Goal: Contribute content: Add original content to the website for others to see

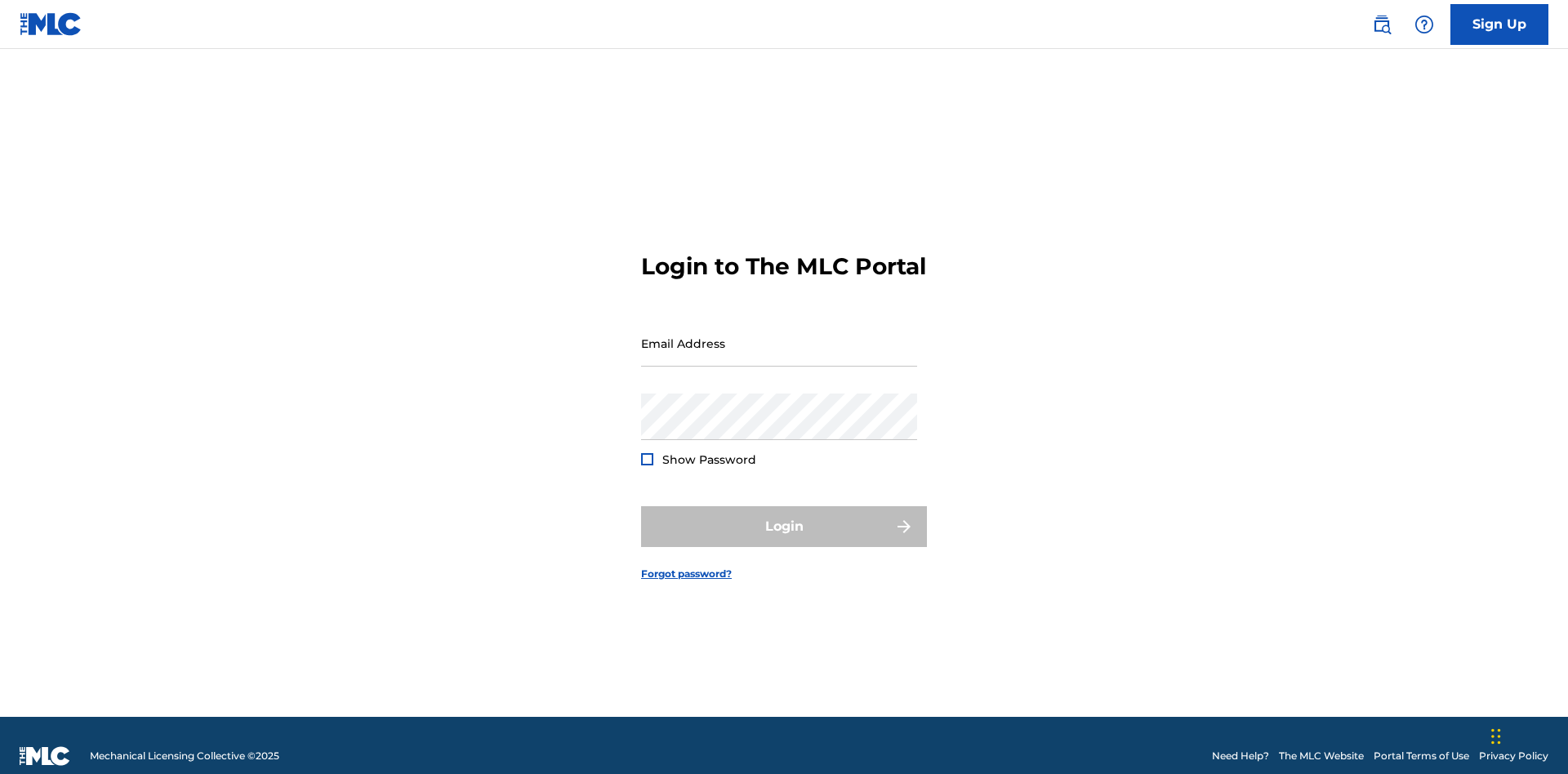
scroll to position [21, 0]
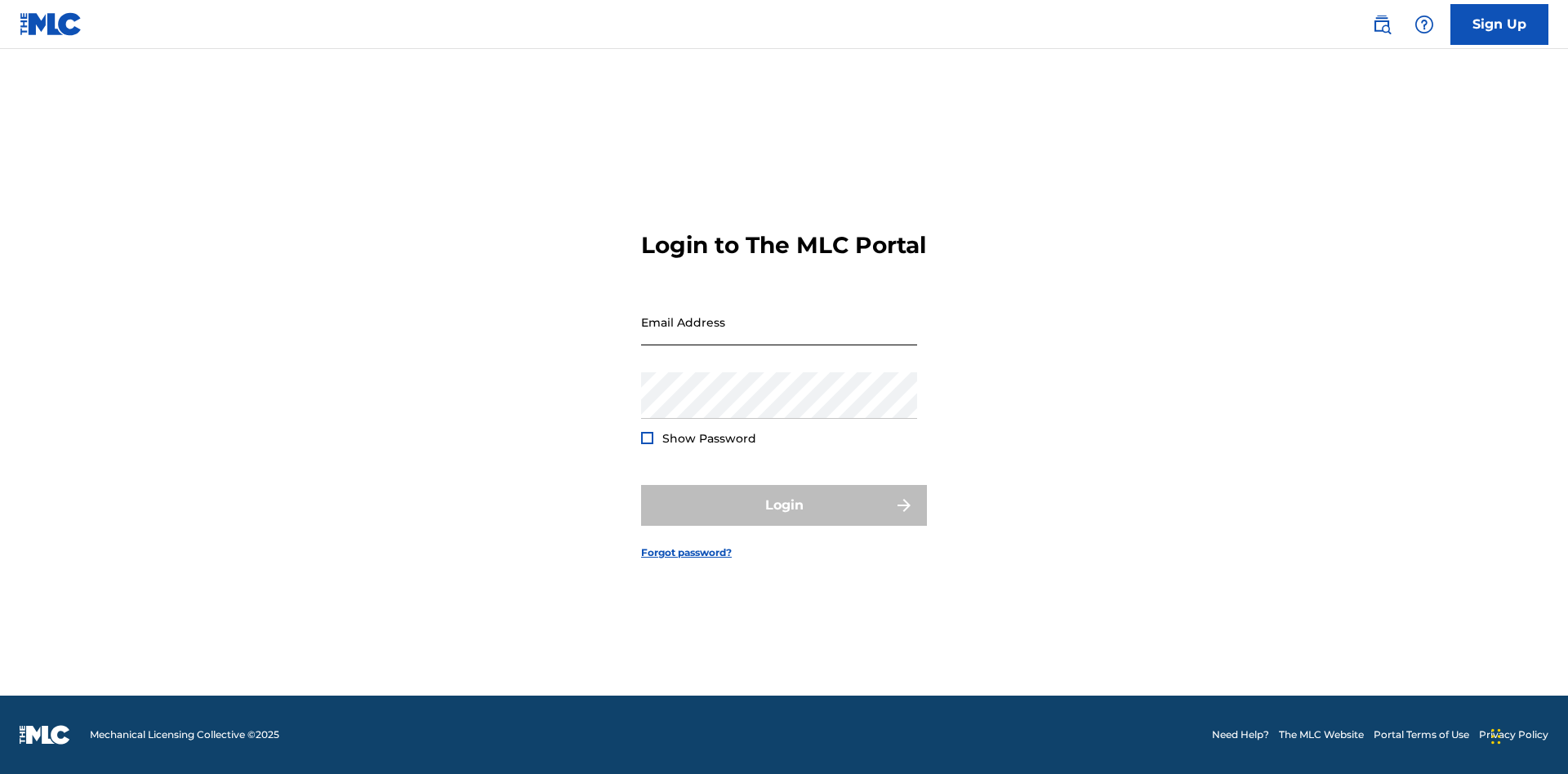
click at [779, 336] on input "Email Address" at bounding box center [778, 322] width 276 height 47
type input "[EMAIL_ADDRESS][DOMAIN_NAME]"
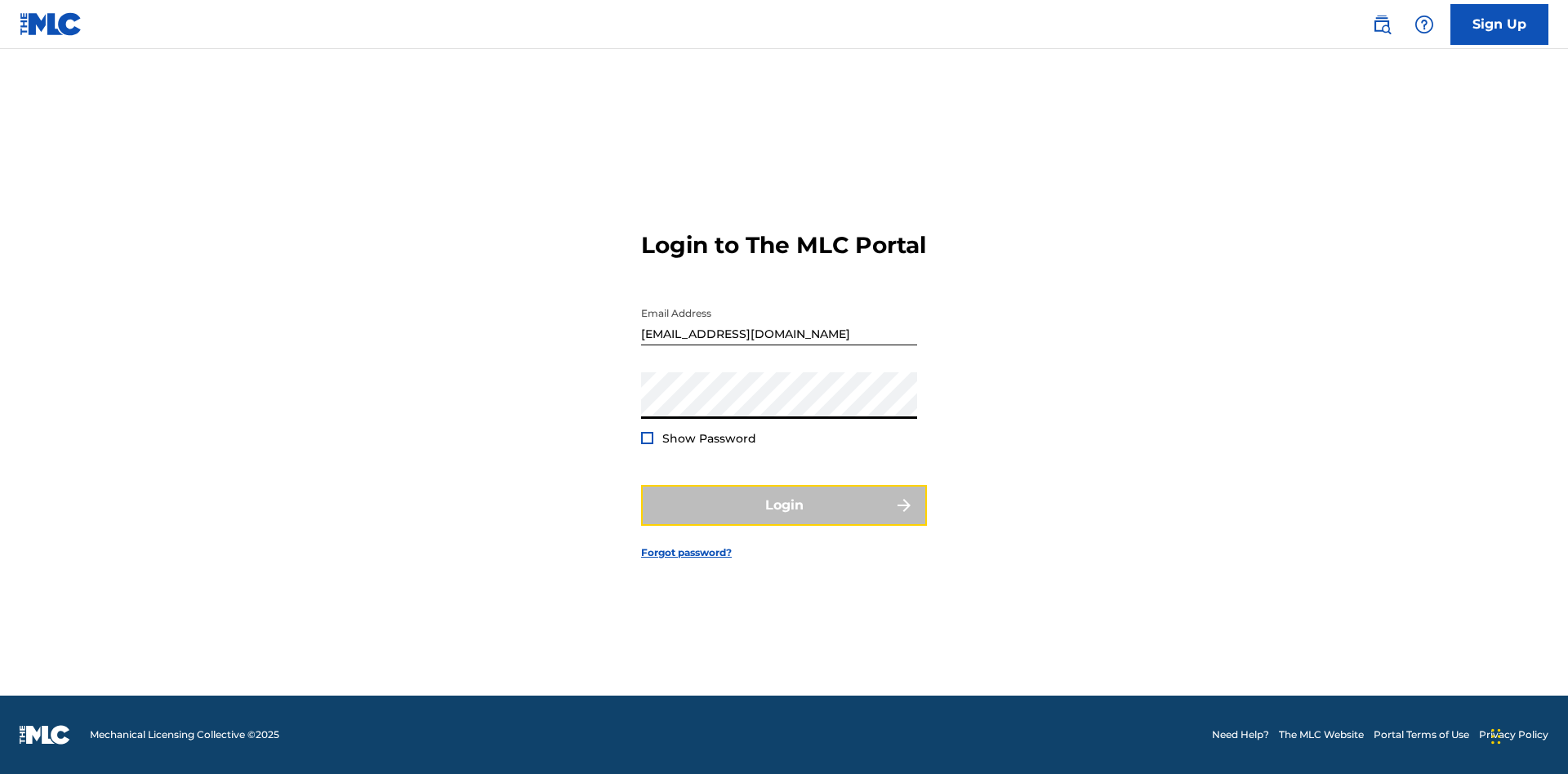
click at [784, 519] on button "Login" at bounding box center [784, 506] width 286 height 41
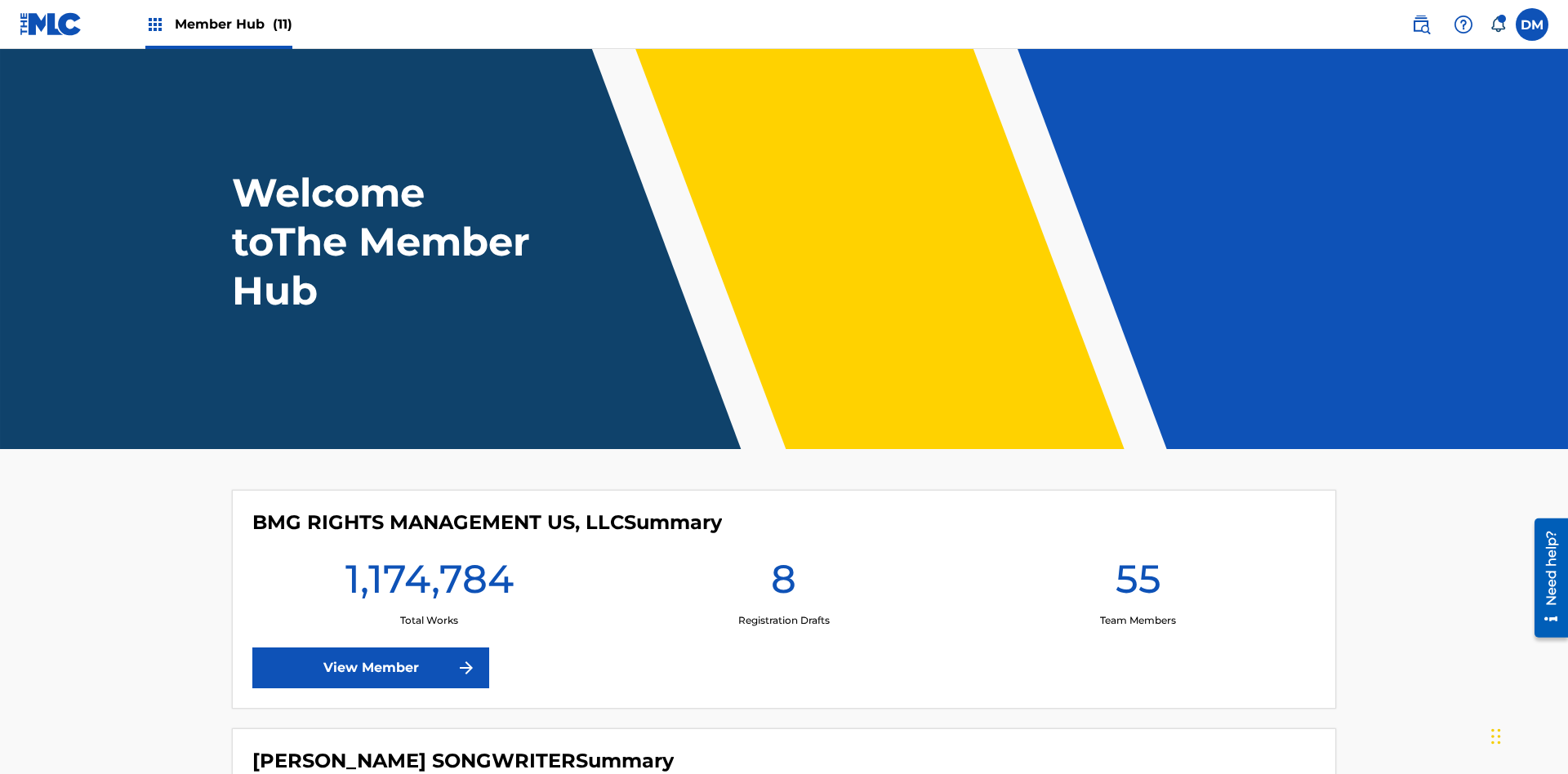
click at [233, 24] on span "Member Hub (11)" at bounding box center [234, 24] width 117 height 19
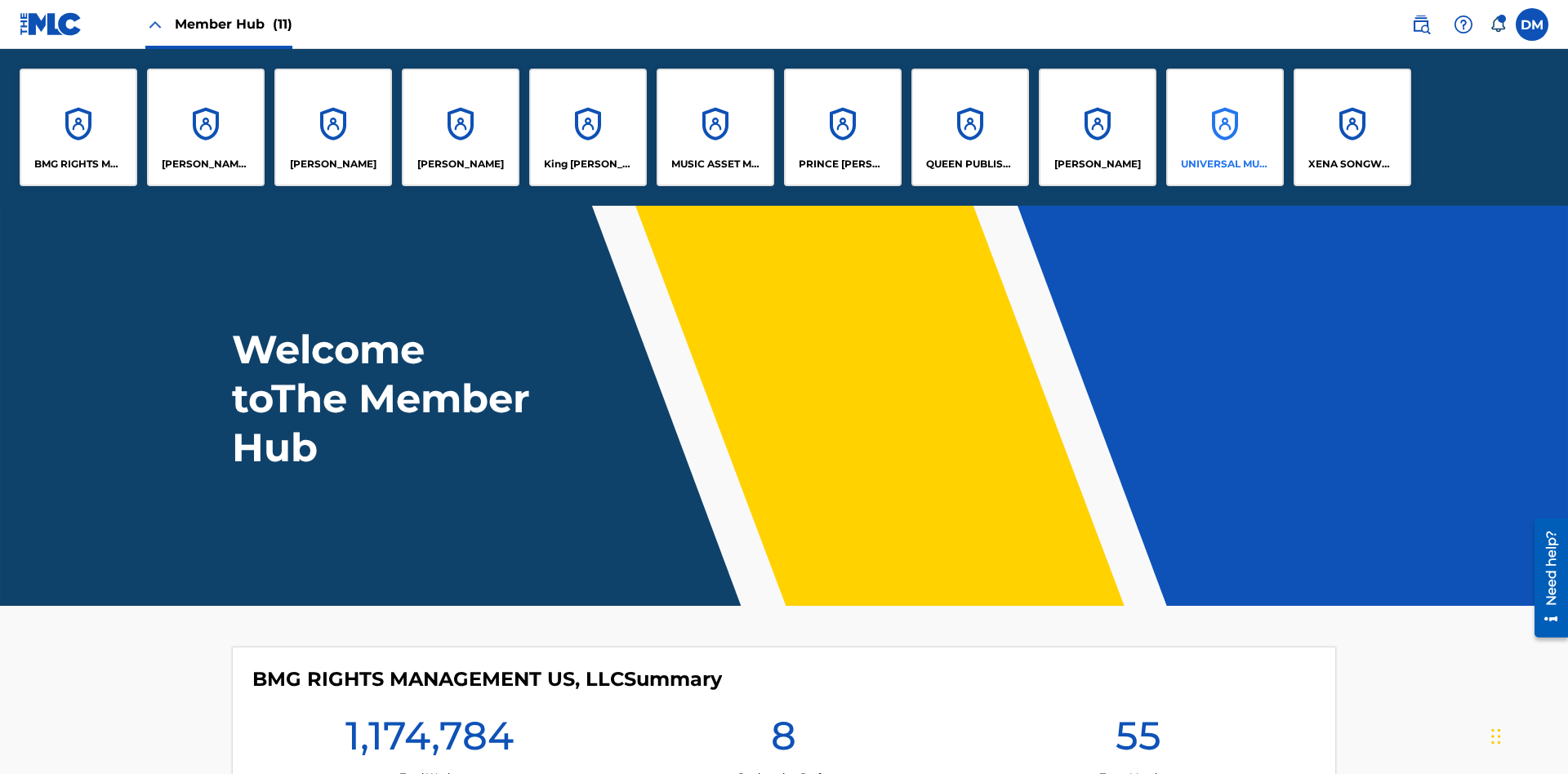
click at [1224, 164] on p "UNIVERSAL MUSIC PUB GROUP" at bounding box center [1226, 164] width 89 height 14
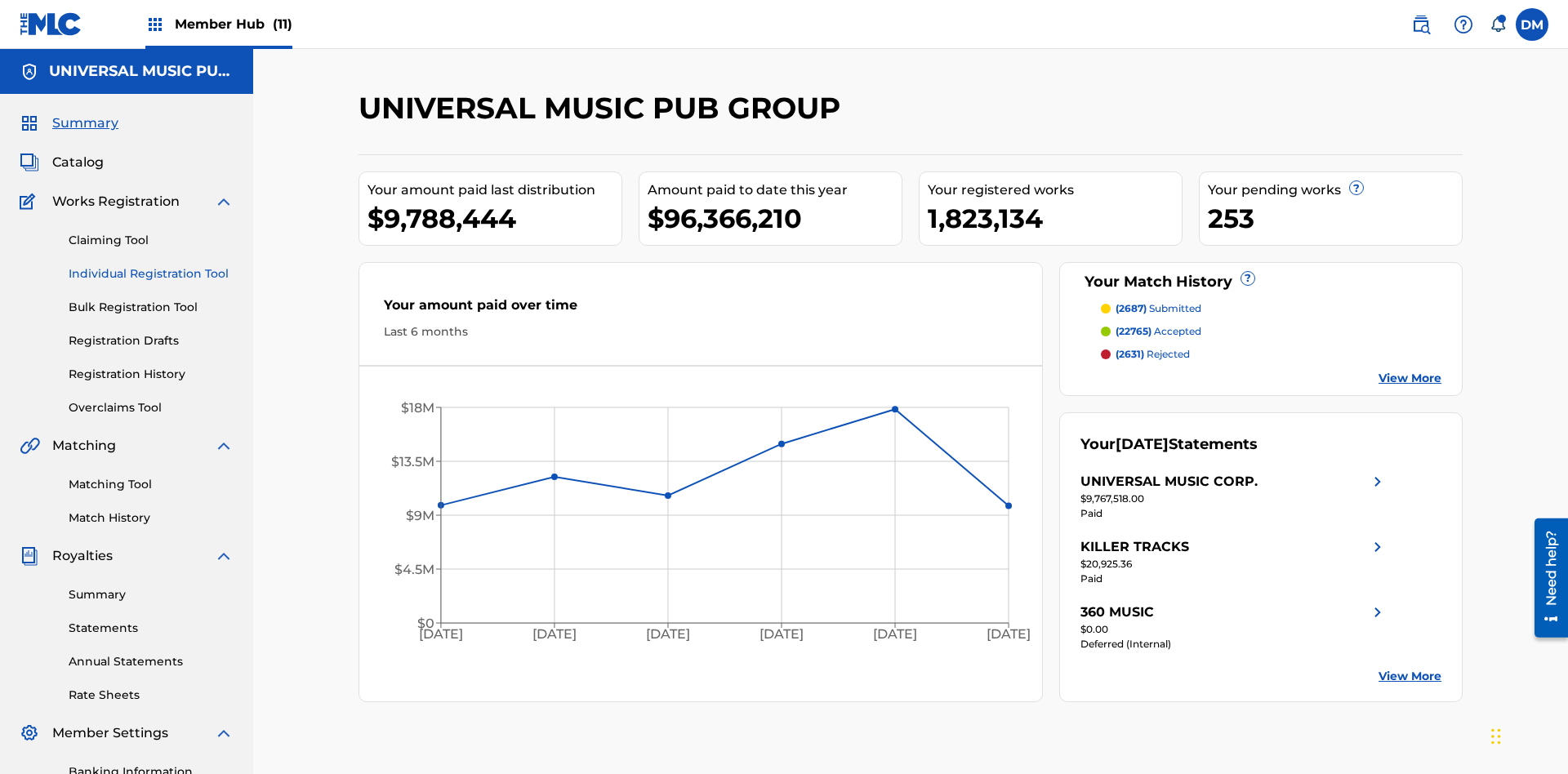
click at [151, 265] on link "Individual Registration Tool" at bounding box center [151, 274] width 165 height 17
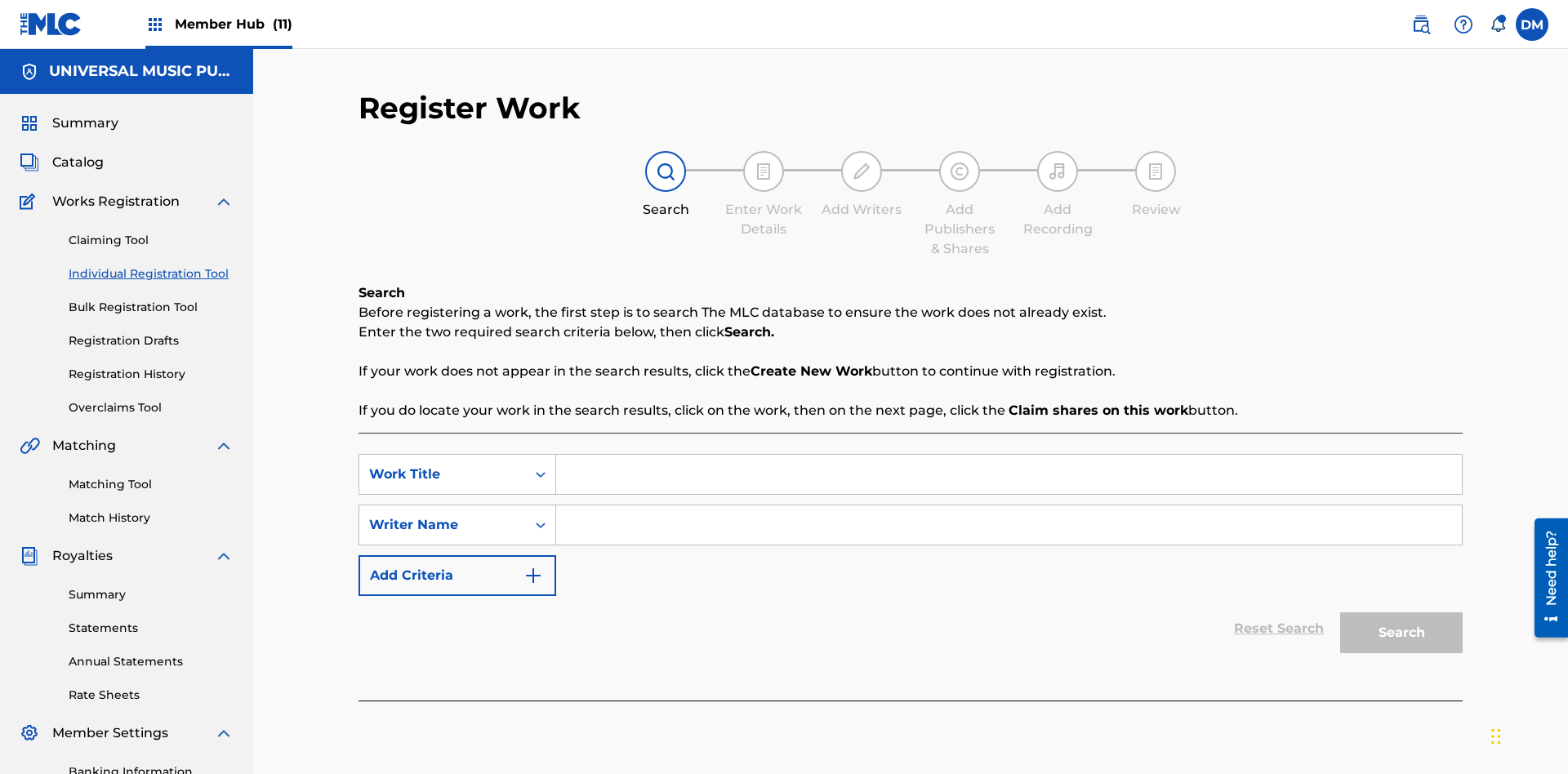
scroll to position [239, 0]
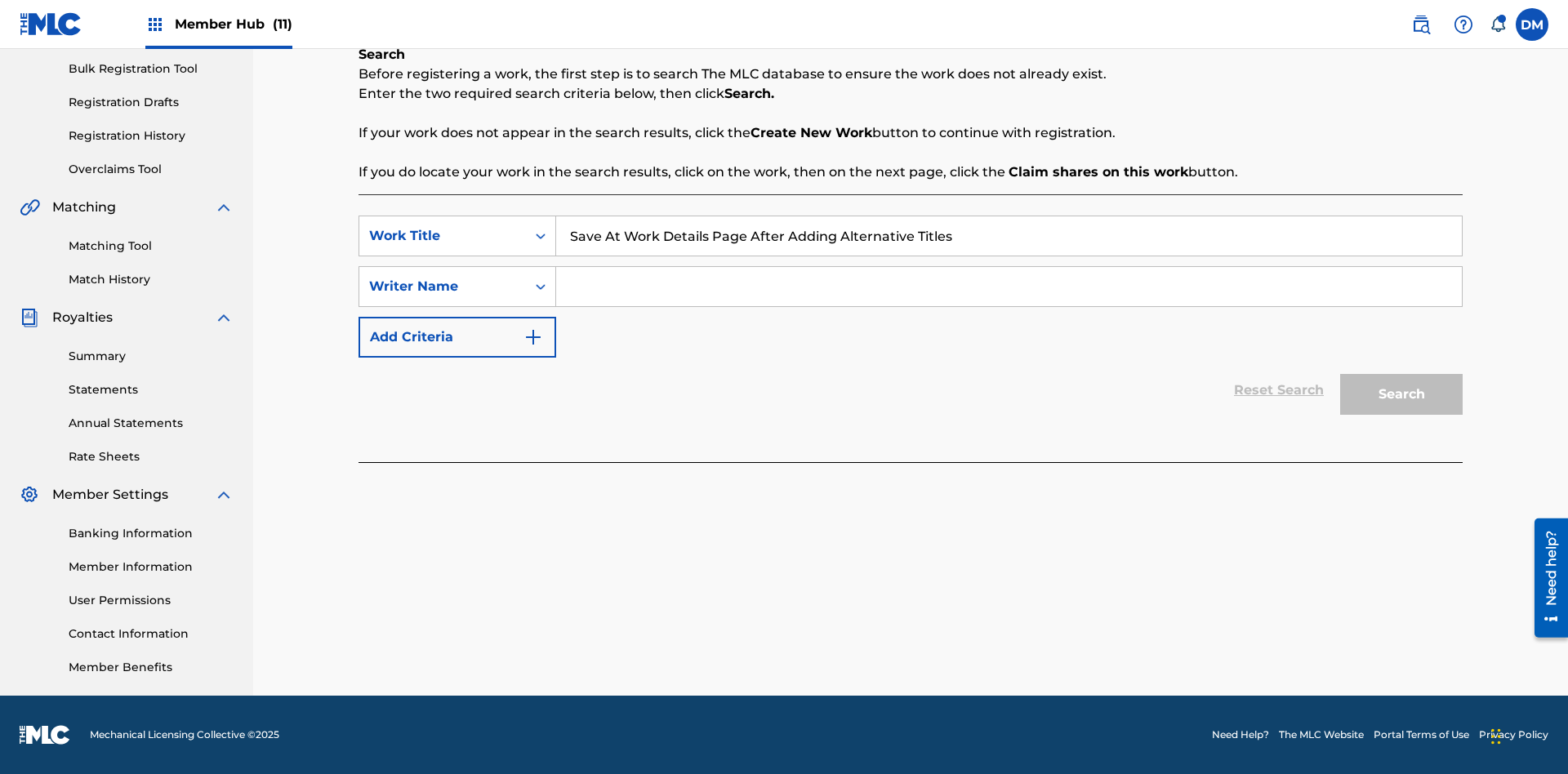
type input "Save At Work Details Page After Adding Alternative Titles"
click at [1009, 286] on input "Search Form" at bounding box center [1009, 286] width 906 height 39
type input "QWERTYUIOP"
click at [1401, 394] on button "Search" at bounding box center [1401, 394] width 122 height 41
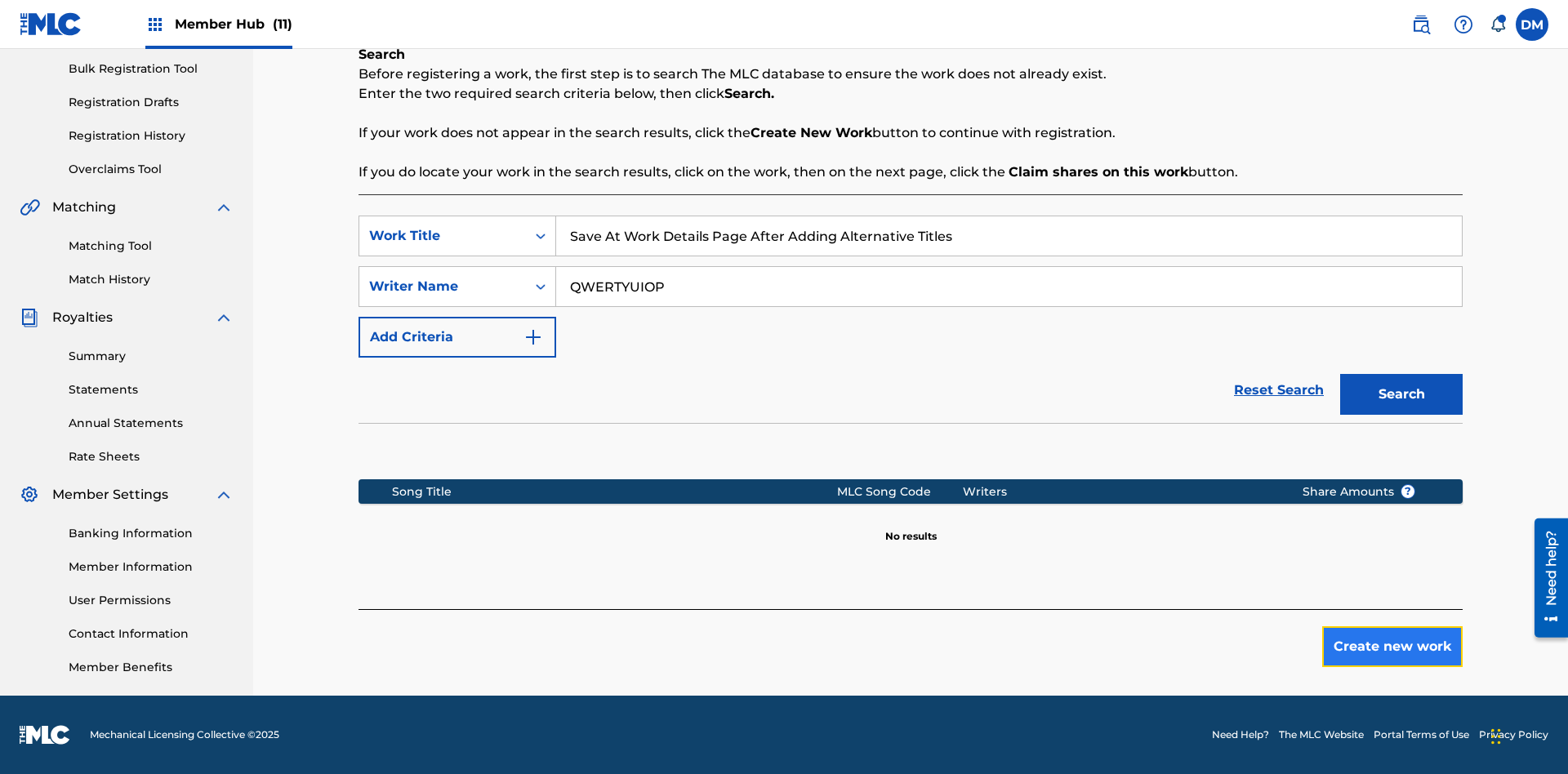
click at [1392, 647] on button "Create new work" at bounding box center [1392, 647] width 140 height 41
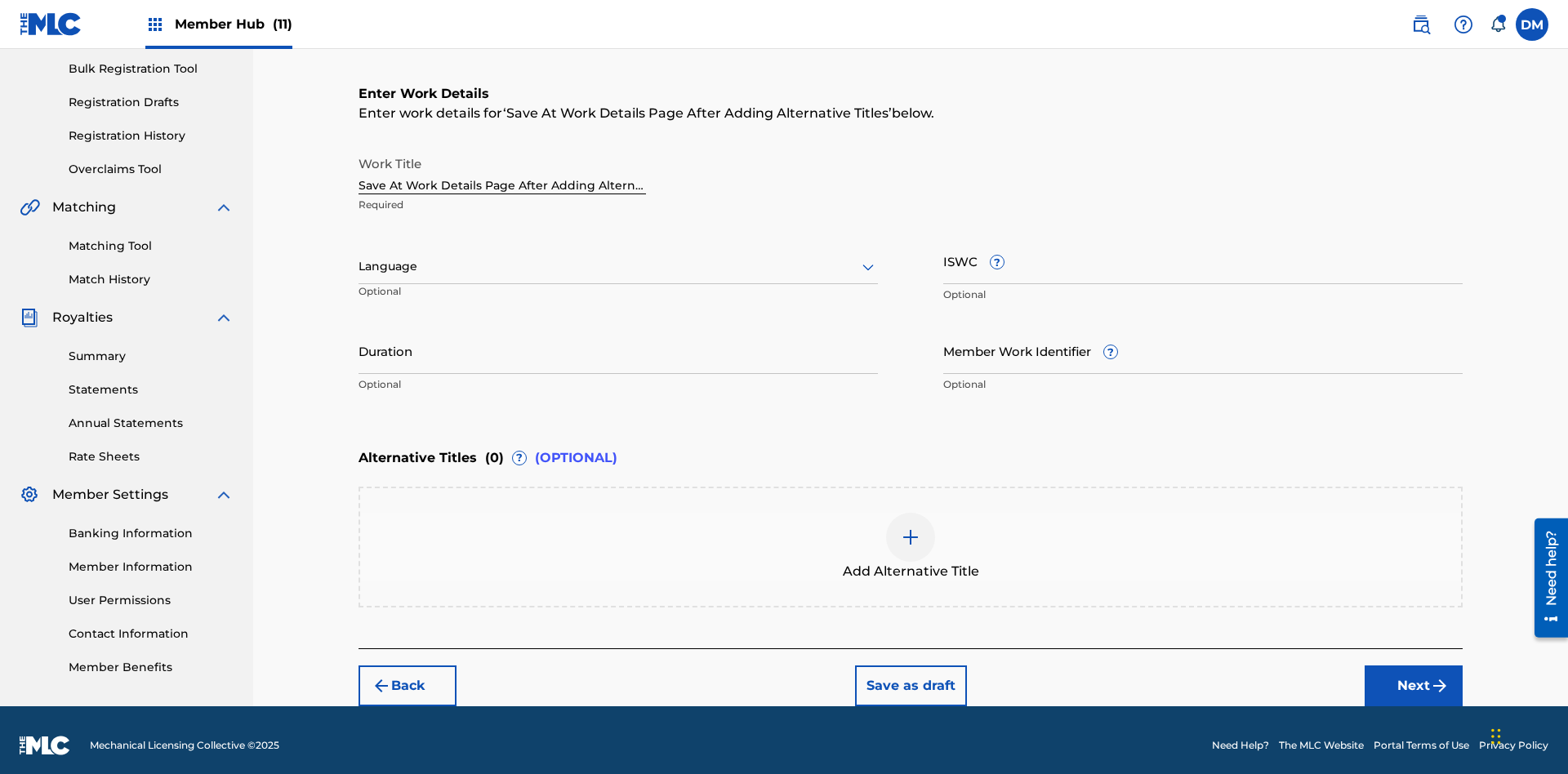
scroll to position [249, 0]
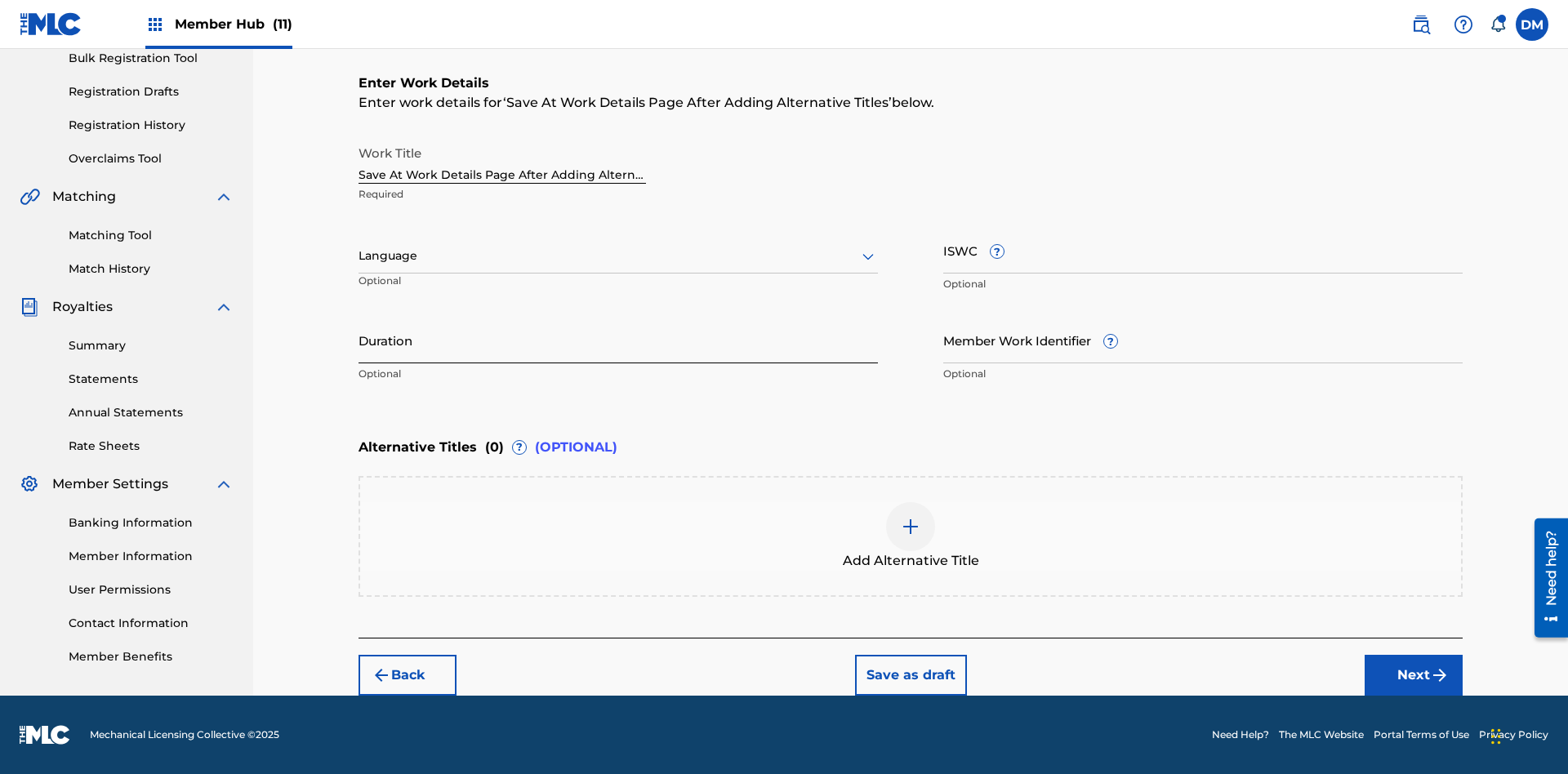
click at [618, 340] on input "Duration" at bounding box center [618, 340] width 519 height 47
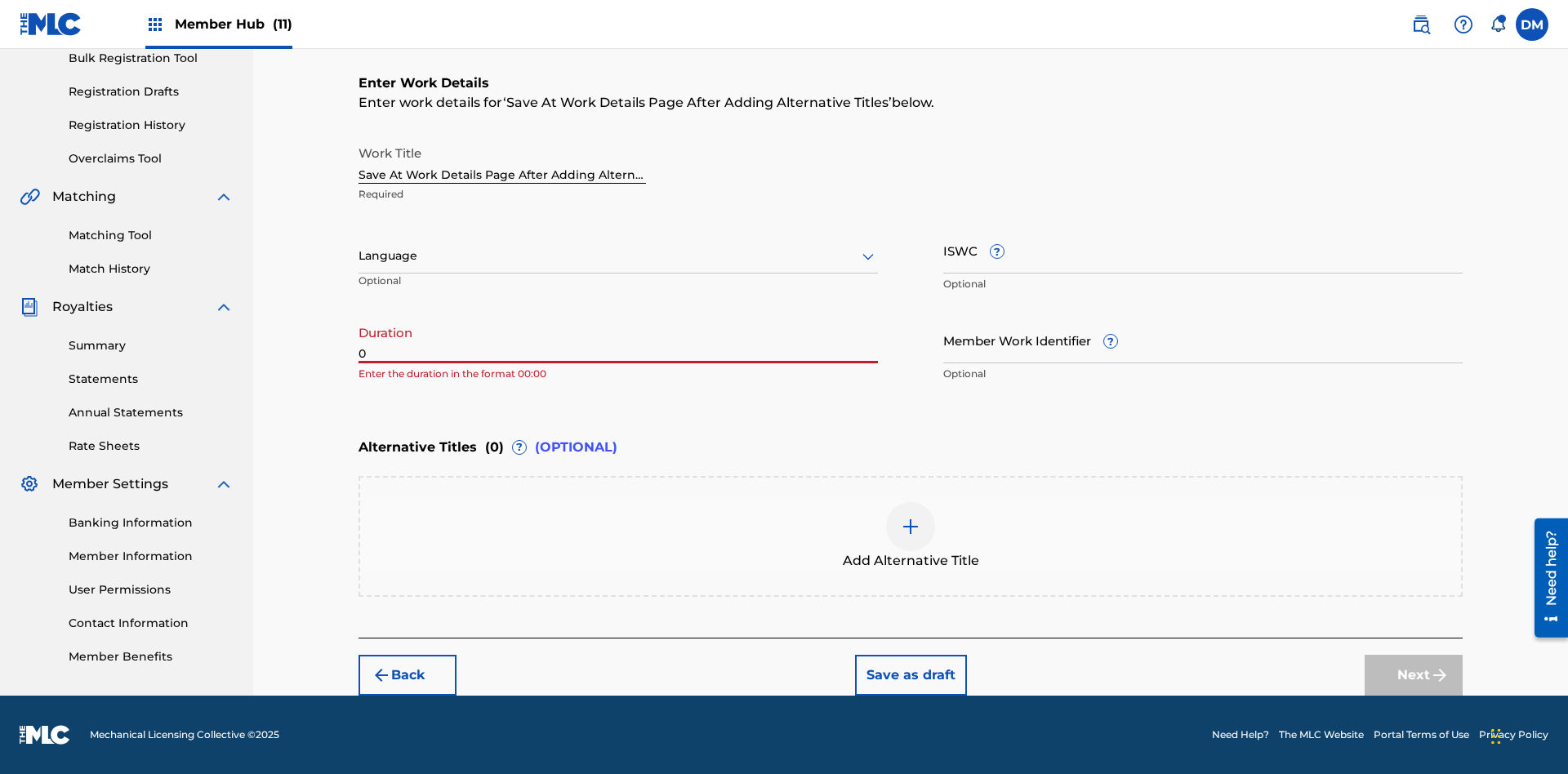
click at [618, 340] on input "0" at bounding box center [618, 340] width 519 height 47
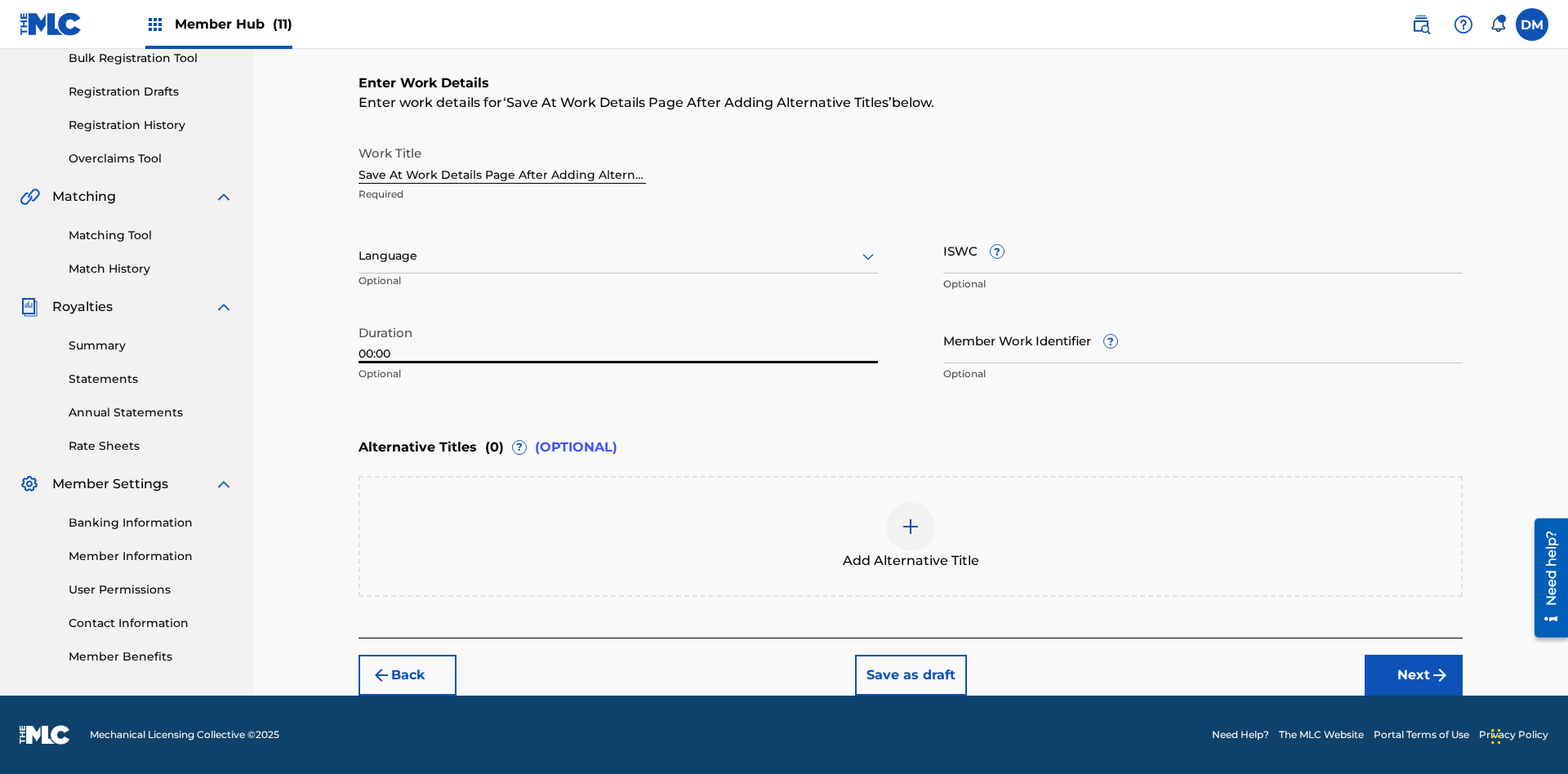
type input "00:00"
click at [869, 257] on icon at bounding box center [868, 256] width 20 height 20
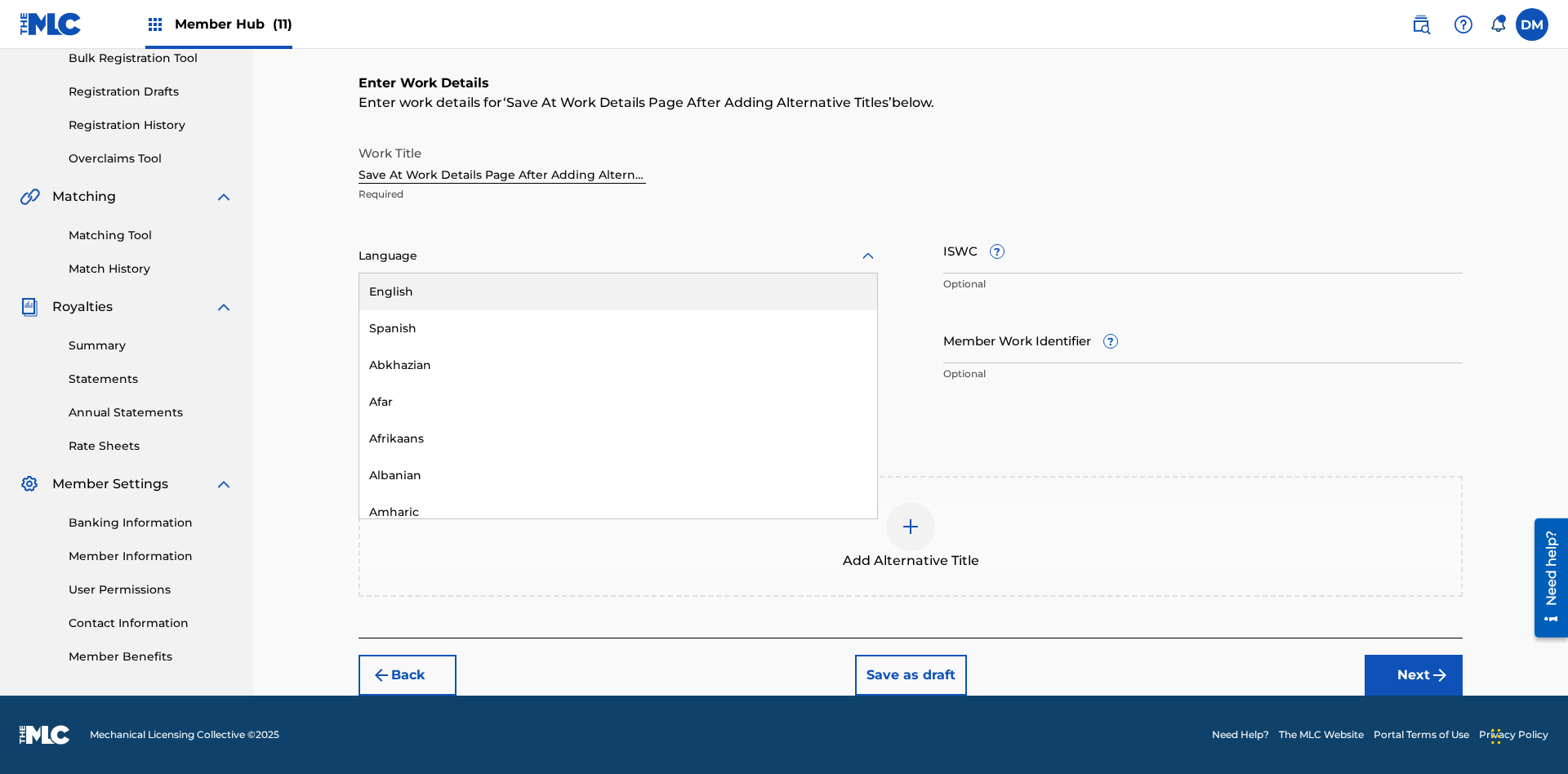
click at [618, 402] on div "Afar" at bounding box center [618, 402] width 518 height 37
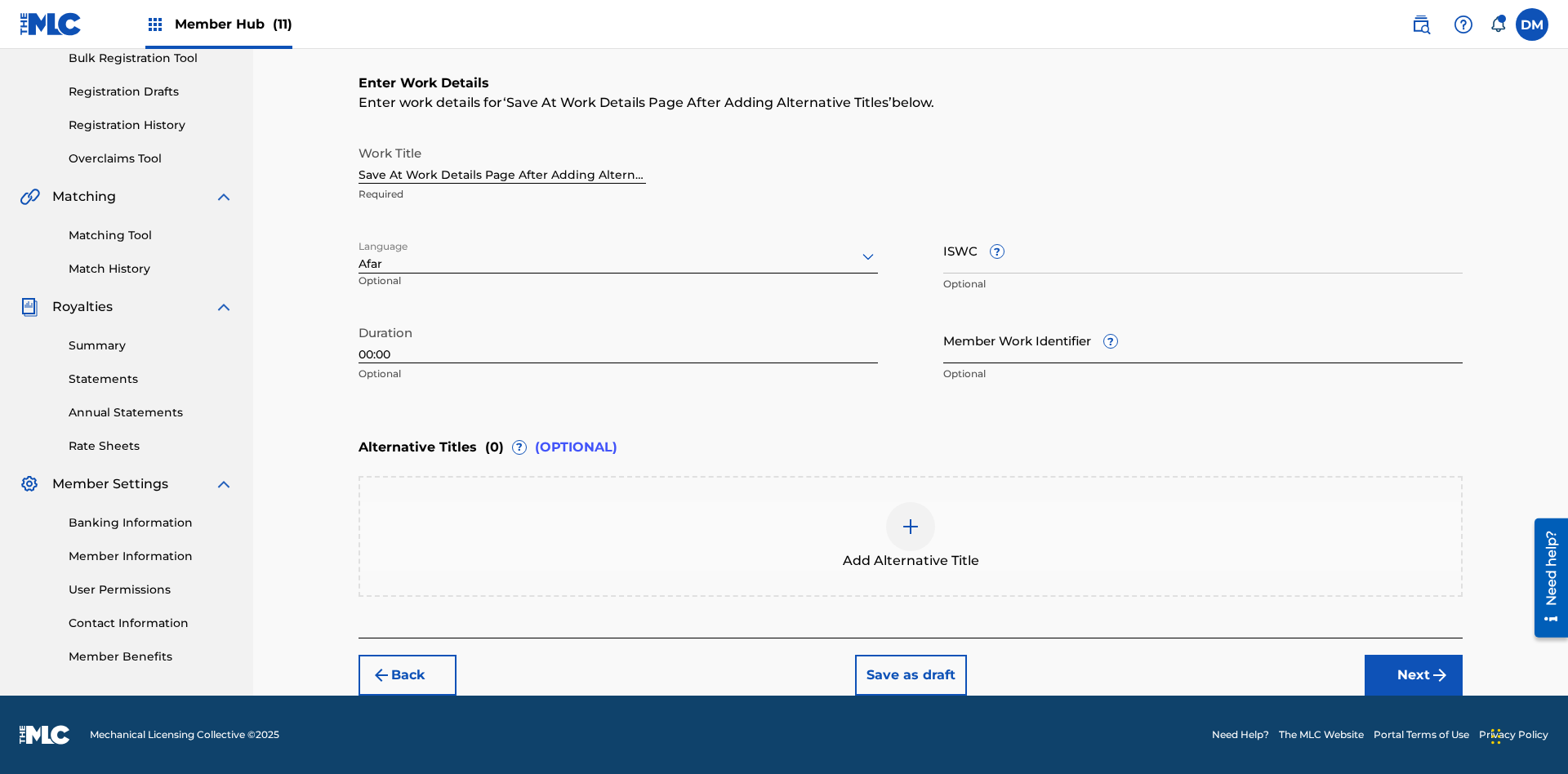
click at [1203, 340] on input "Member Work Identifier ?" at bounding box center [1203, 340] width 519 height 47
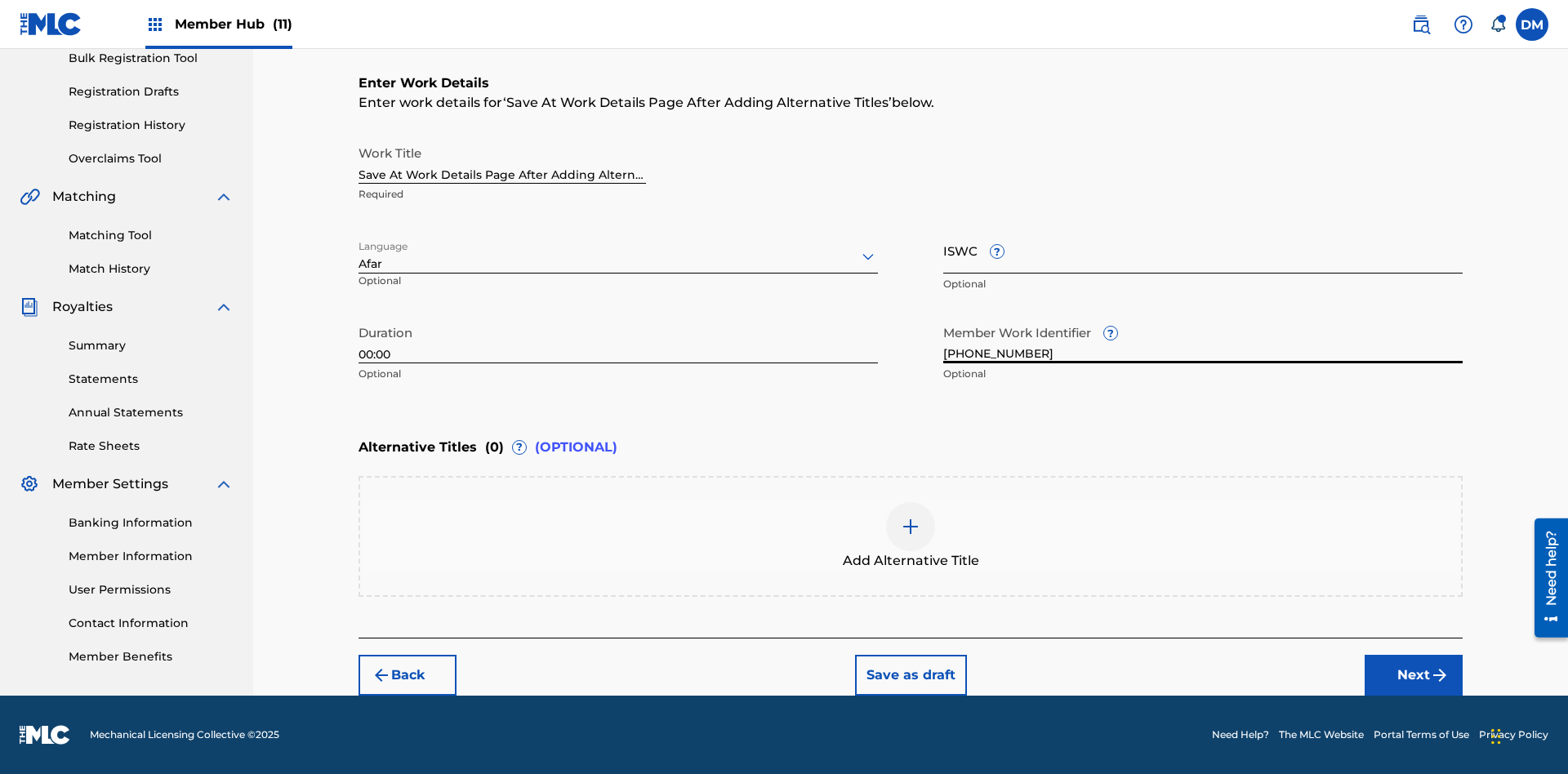
type input "2025.10.01.04"
click at [1203, 250] on input "ISWC ?" at bounding box center [1203, 250] width 519 height 47
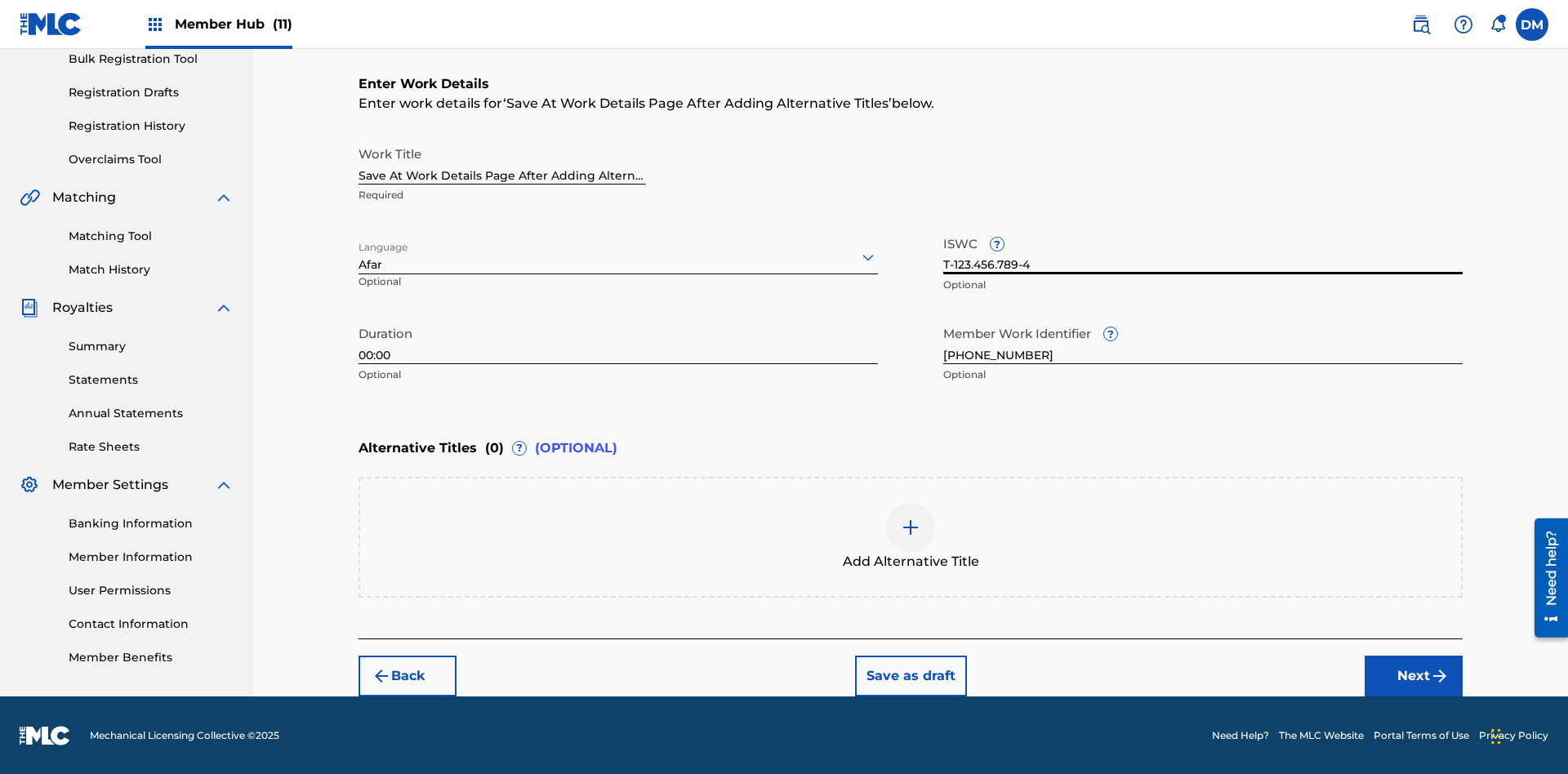
type input "T-123.456.789-4"
click at [910, 535] on img at bounding box center [910, 527] width 20 height 20
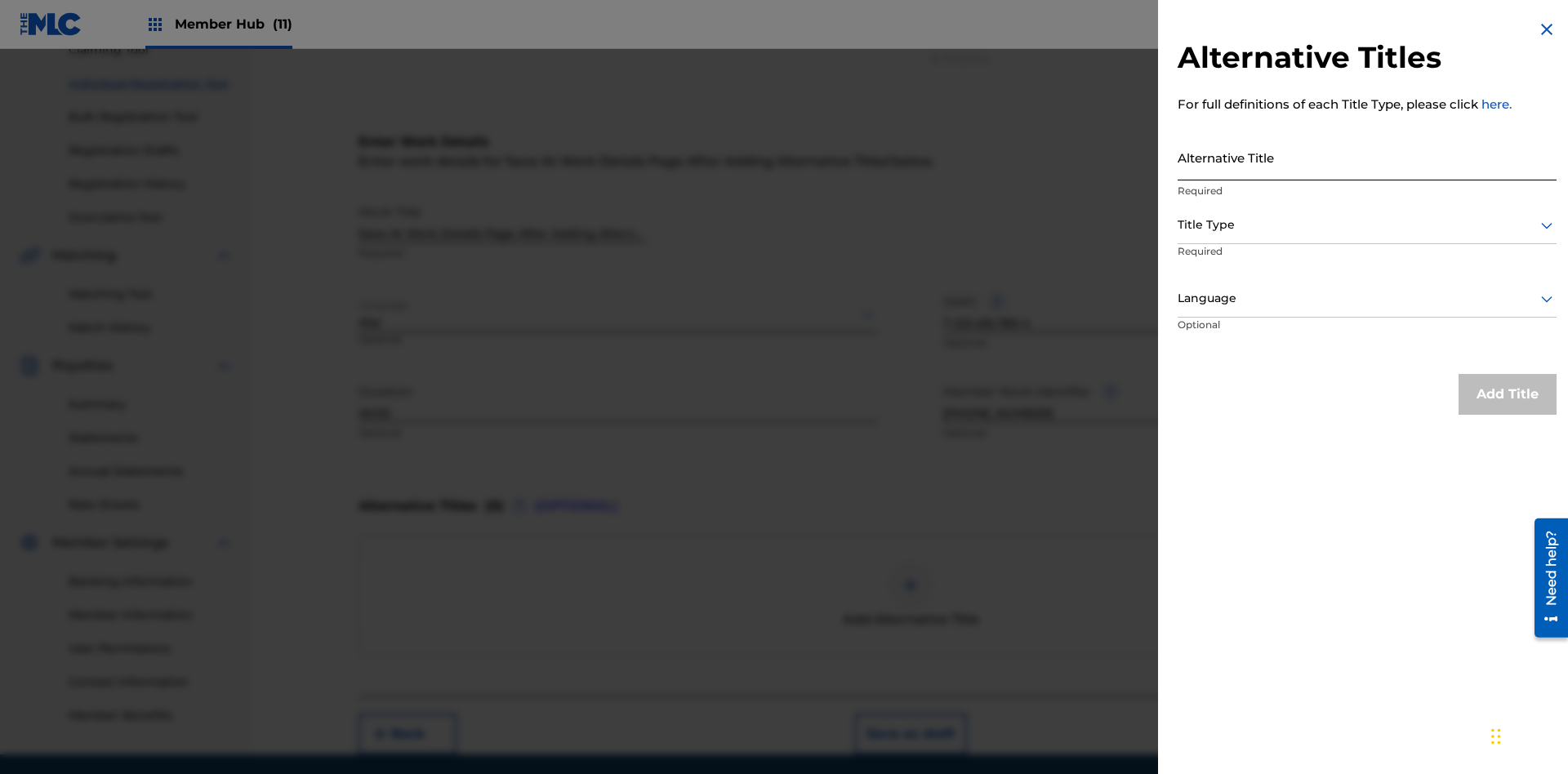
click at [1367, 157] on input "Alternative Title" at bounding box center [1367, 157] width 379 height 47
type input "Alt Title"
click at [1367, 224] on div at bounding box center [1367, 225] width 379 height 20
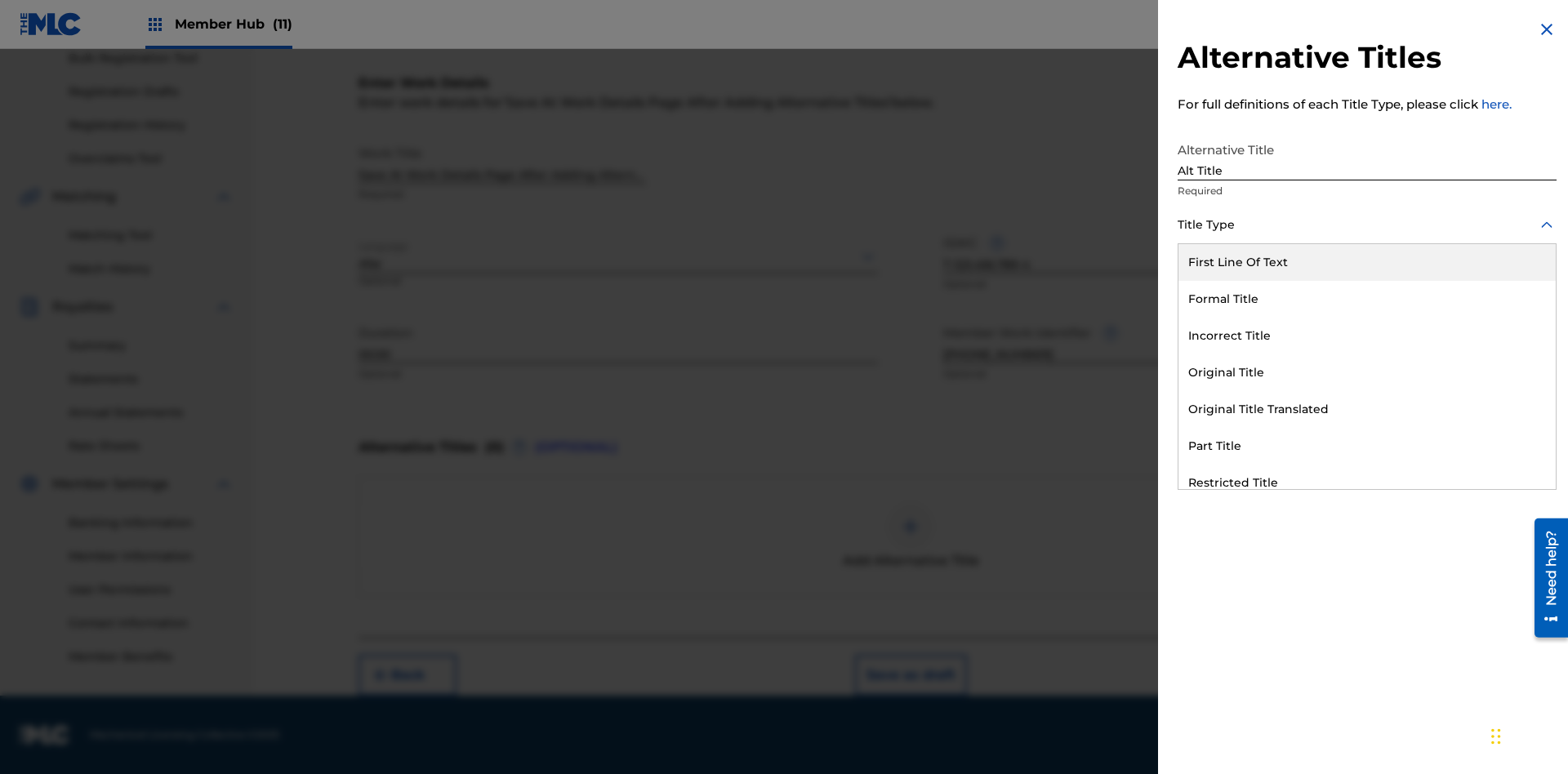
click at [1367, 372] on div "Original Title" at bounding box center [1367, 372] width 377 height 37
click at [1367, 298] on div at bounding box center [1367, 298] width 379 height 20
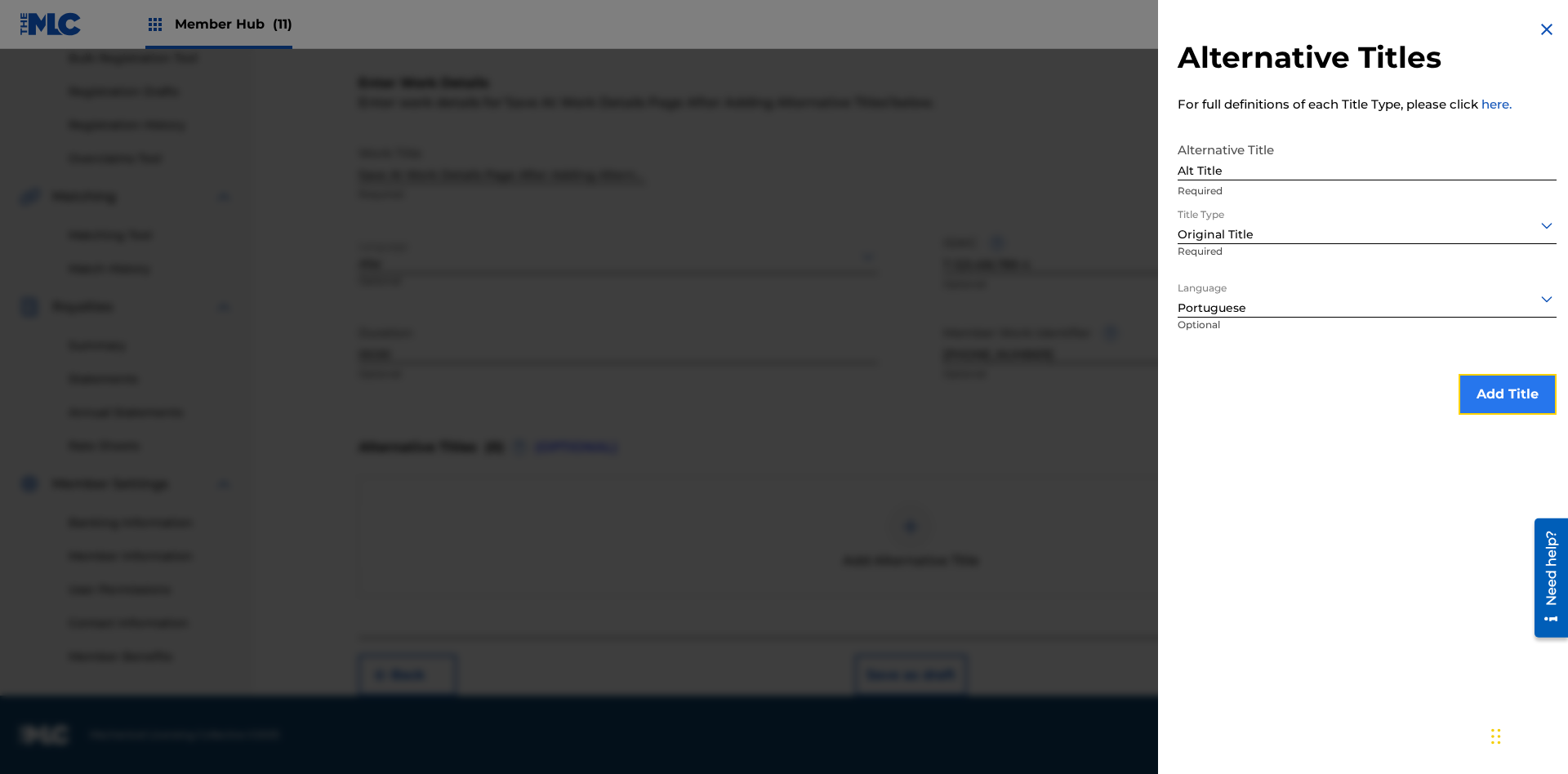
click at [1508, 393] on button "Add Title" at bounding box center [1507, 394] width 98 height 41
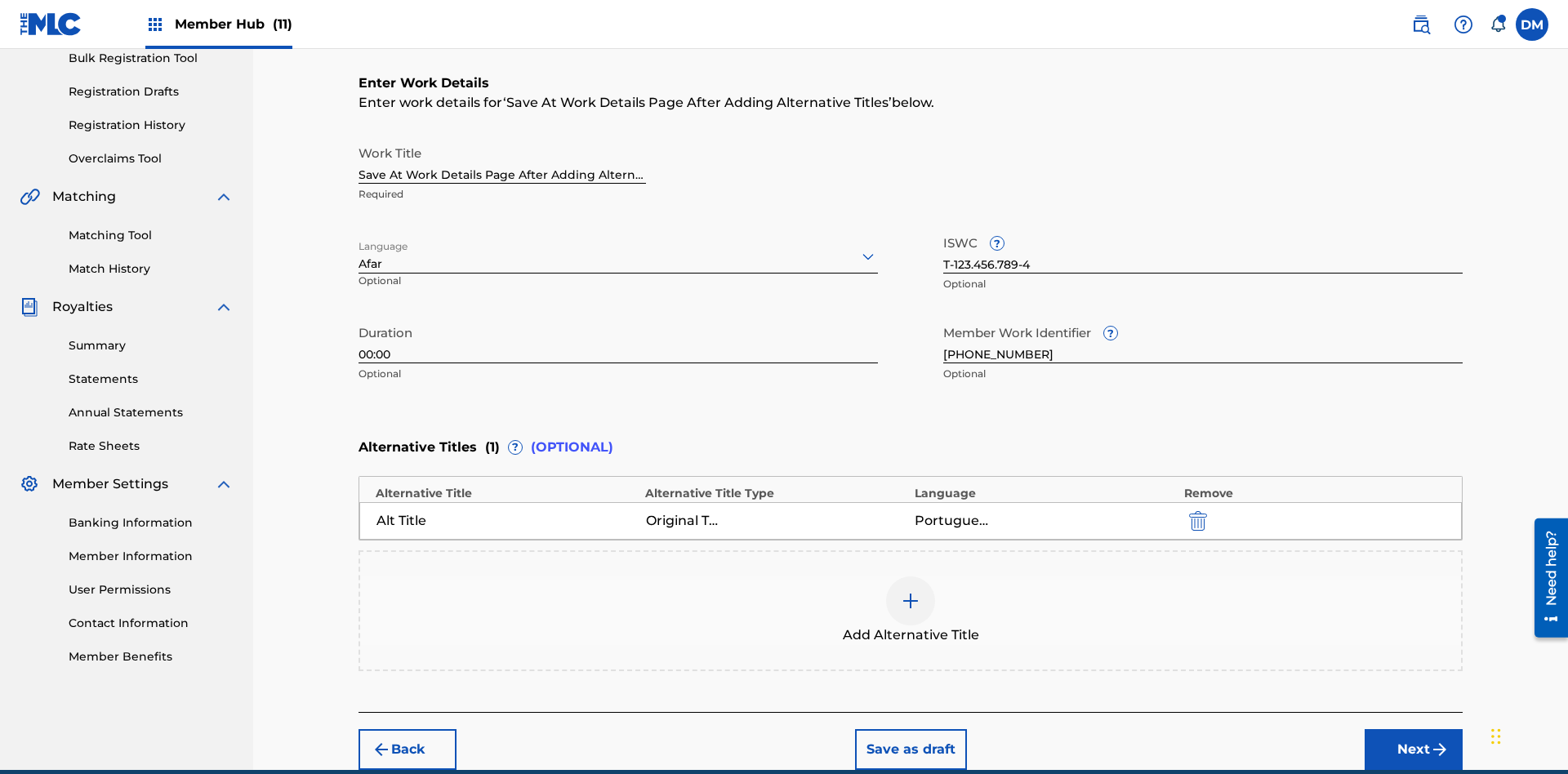
scroll to position [324, 0]
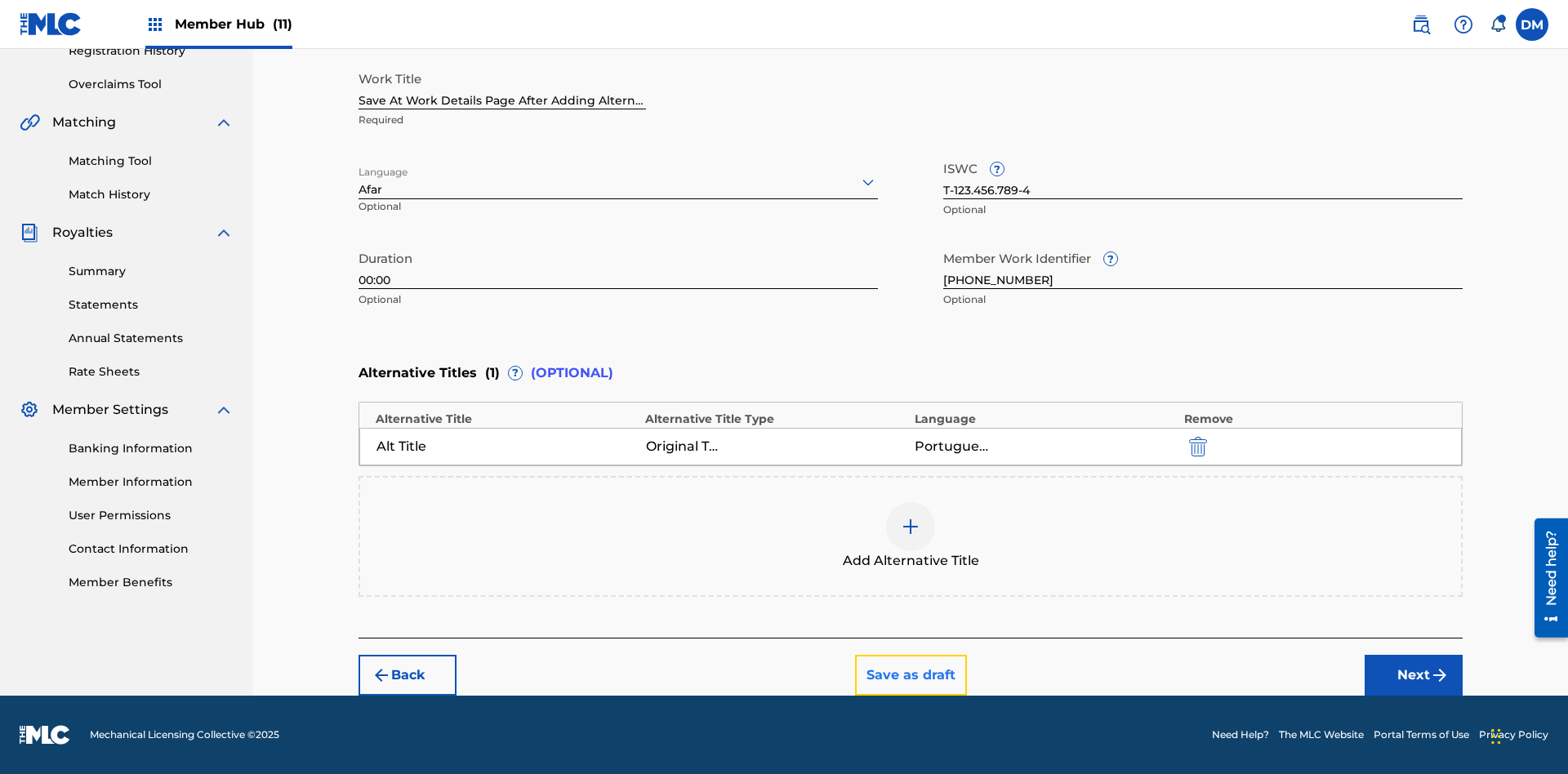
click at [910, 675] on button "Save as draft" at bounding box center [911, 675] width 112 height 41
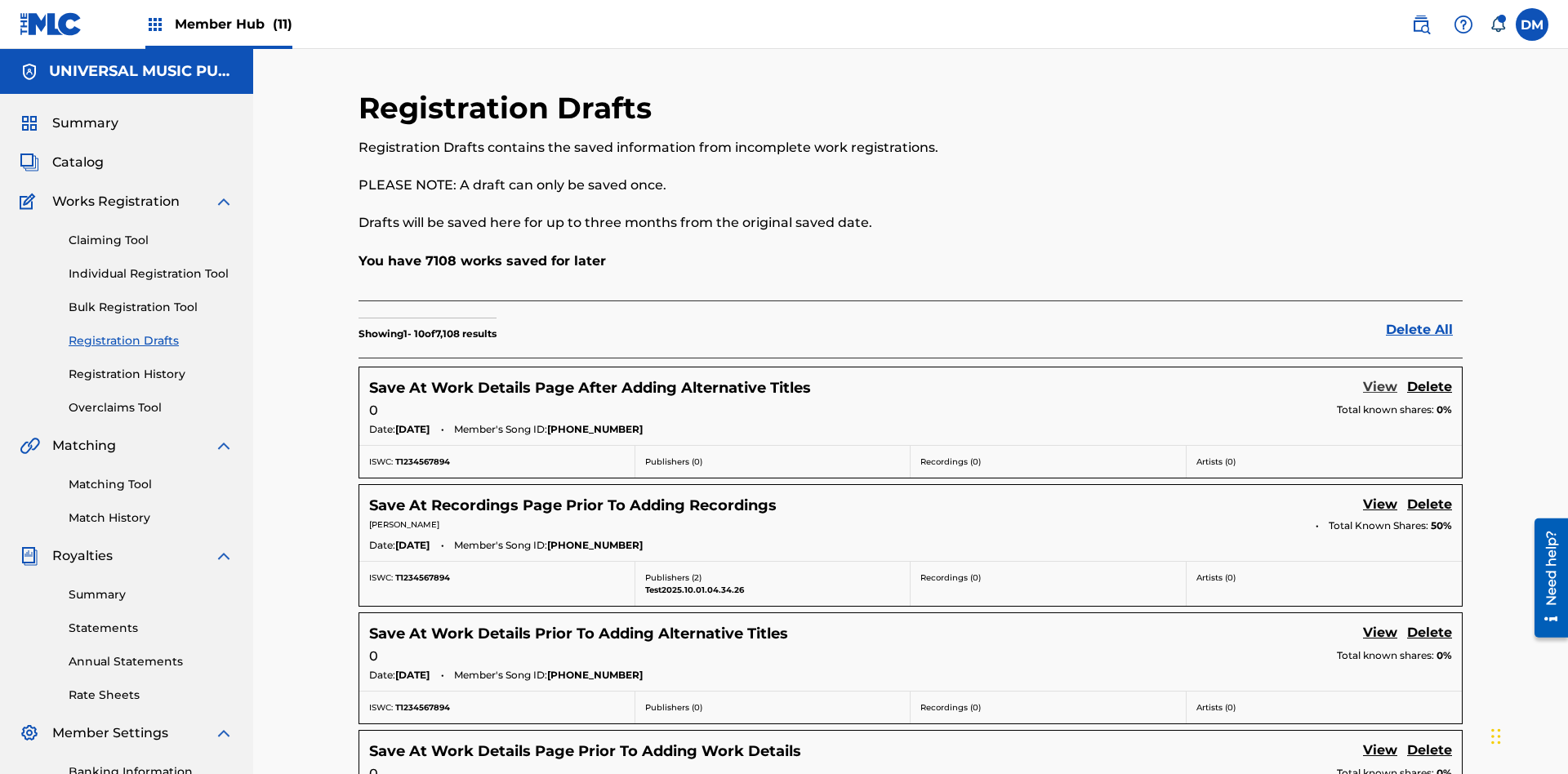
click at [1380, 377] on link "View" at bounding box center [1380, 388] width 34 height 22
